Goal: Find specific page/section: Find specific page/section

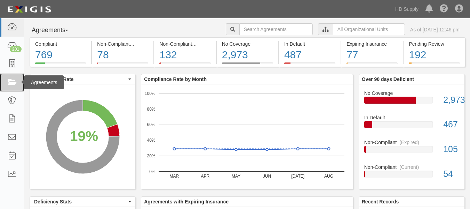
click at [12, 80] on icon at bounding box center [12, 82] width 10 height 8
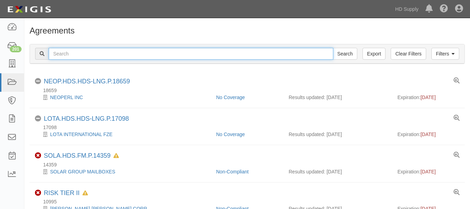
click at [129, 50] on input "text" at bounding box center [191, 54] width 285 height 12
type input "TNZ services LLC"
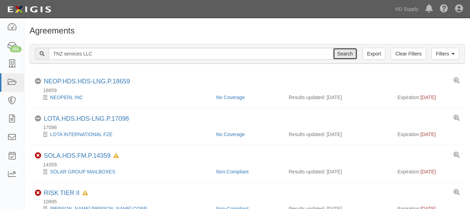
click at [343, 55] on input "Search" at bounding box center [345, 54] width 24 height 12
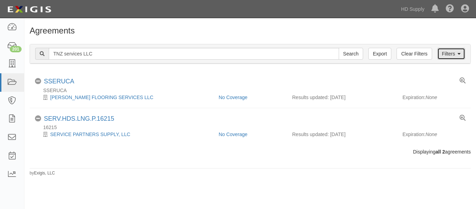
click at [456, 55] on link "Filters" at bounding box center [451, 54] width 28 height 12
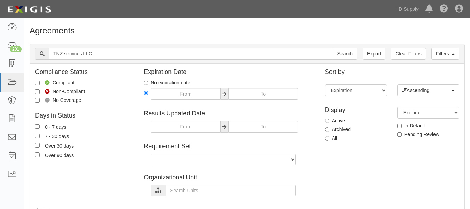
click at [331, 120] on label "Active" at bounding box center [335, 120] width 20 height 7
click at [330, 120] on input "Active" at bounding box center [327, 120] width 5 height 5
radio input "true"
click at [363, 76] on div "Sort by Expiration End date Name Results updated Ascending Ascending Descending…" at bounding box center [392, 107] width 145 height 76
click at [342, 53] on input "Search" at bounding box center [345, 54] width 24 height 12
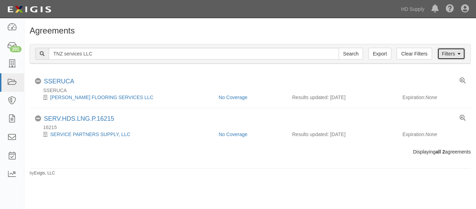
click at [458, 54] on icon at bounding box center [458, 54] width 3 height 5
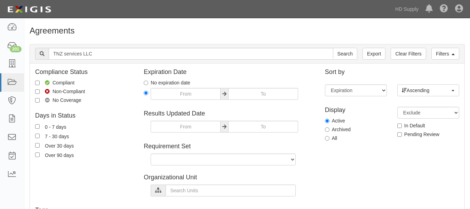
click at [327, 126] on label "Archived" at bounding box center [338, 129] width 26 height 7
click at [327, 127] on input "Archived" at bounding box center [327, 129] width 5 height 5
radio input "true"
click at [328, 126] on label "Archived" at bounding box center [338, 129] width 26 height 7
click at [328, 127] on input "Archived" at bounding box center [327, 129] width 5 height 5
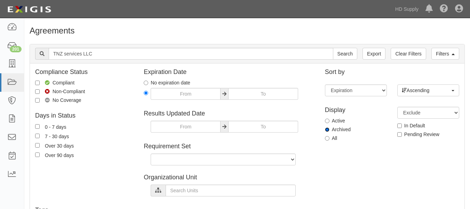
click at [328, 130] on input "Archived" at bounding box center [327, 129] width 5 height 5
click at [342, 56] on input "Search" at bounding box center [345, 54] width 24 height 12
